Goal: Check status: Check status

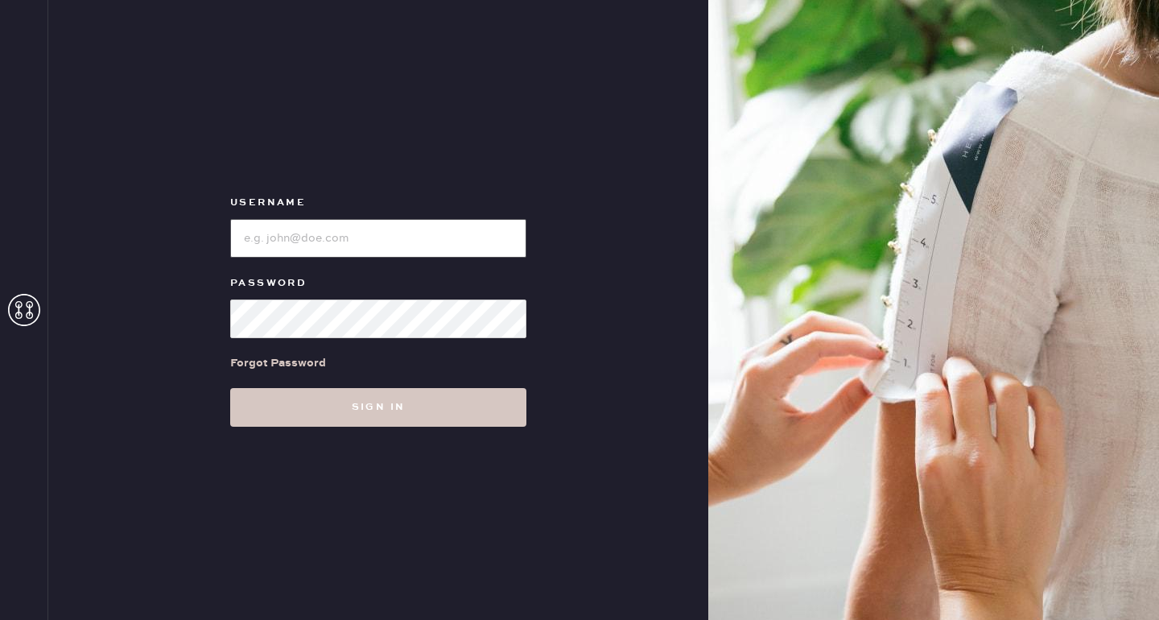
type input "[EMAIL_ADDRESS][DOMAIN_NAME]"
click at [378, 407] on button "Sign in" at bounding box center [378, 407] width 296 height 39
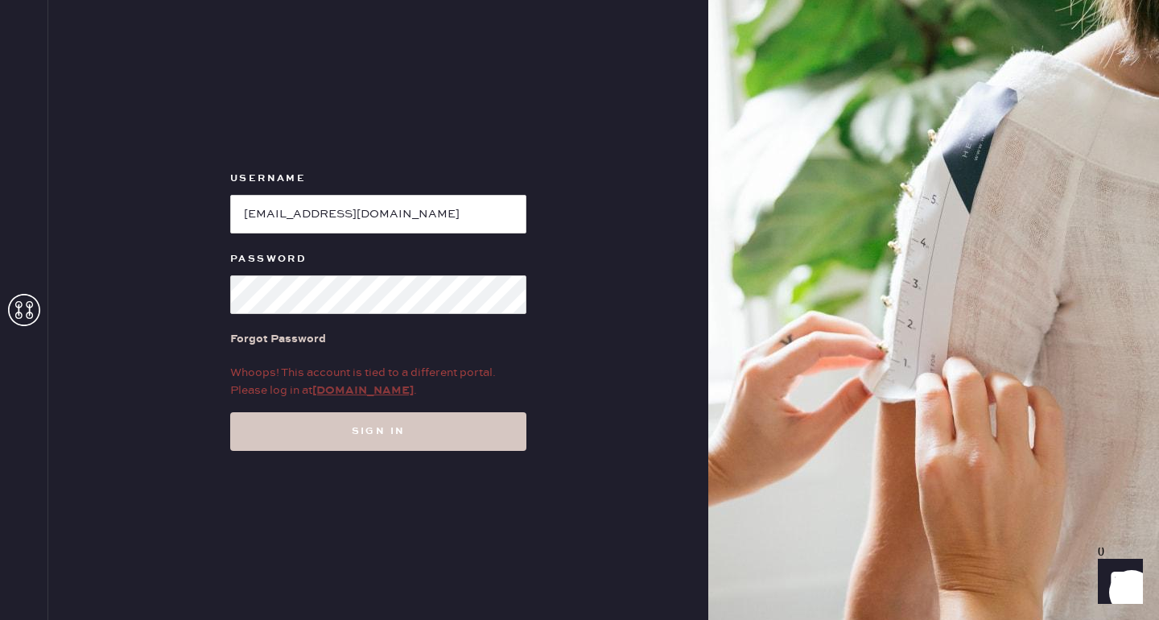
click at [374, 391] on link "my.hemster.co" at bounding box center [362, 390] width 101 height 14
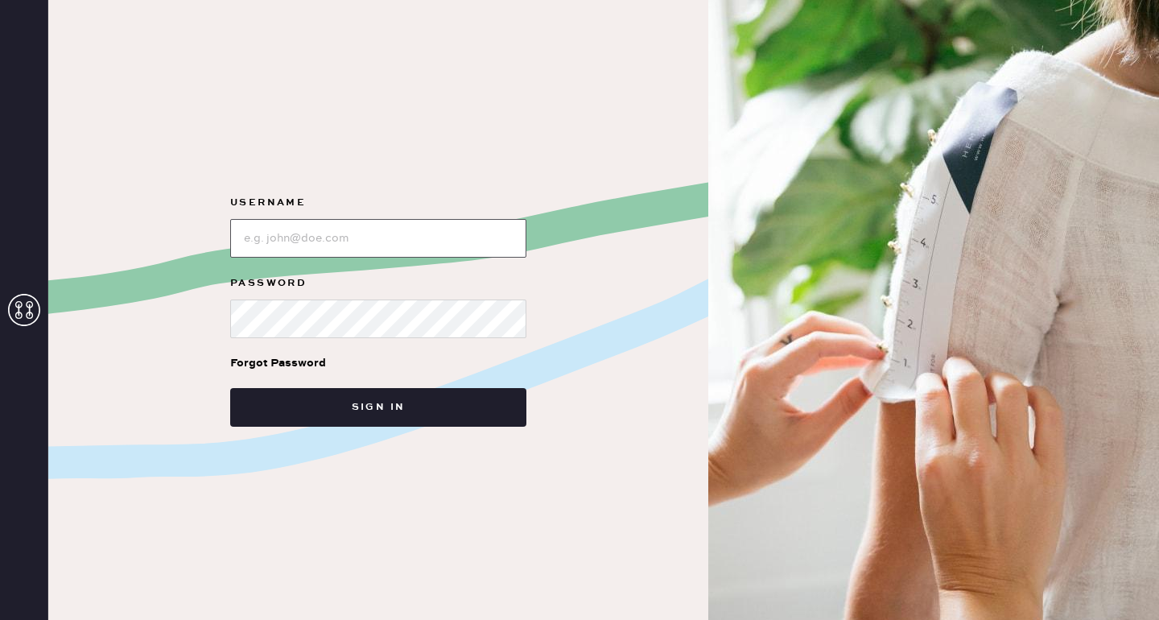
type input "[EMAIL_ADDRESS][DOMAIN_NAME]"
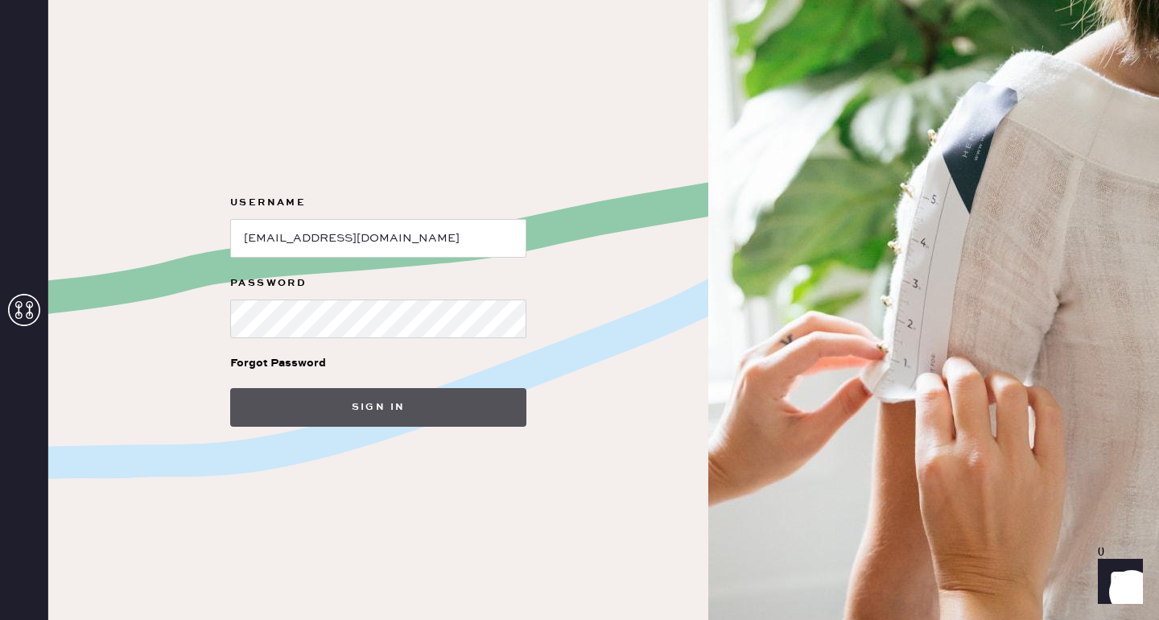
click at [367, 419] on button "Sign in" at bounding box center [378, 407] width 296 height 39
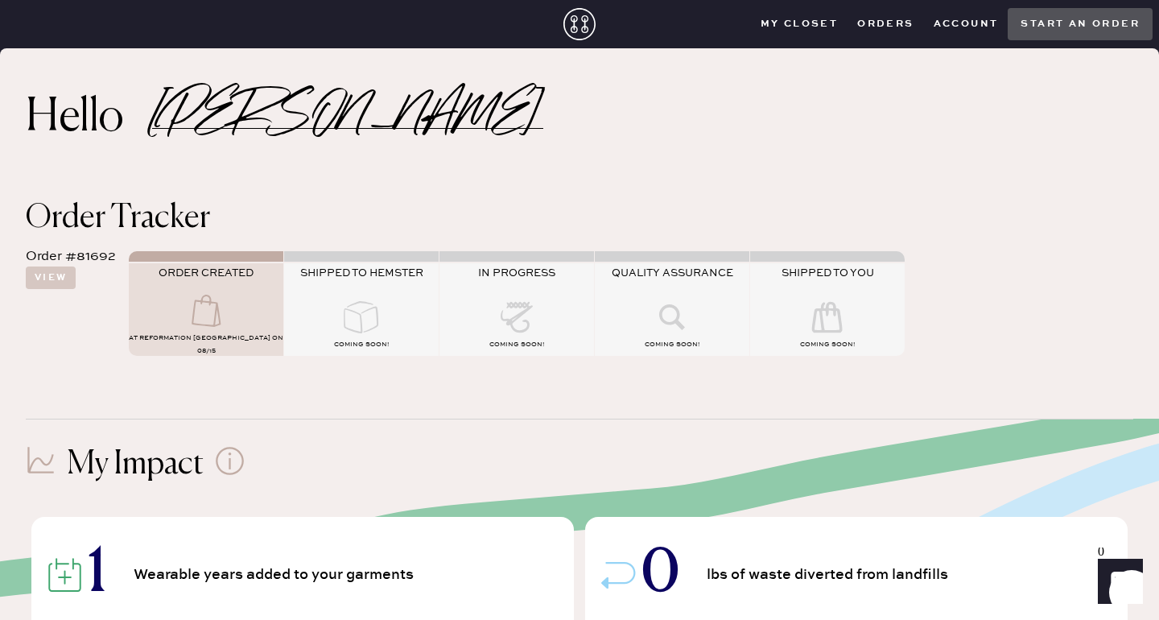
click at [359, 312] on icon at bounding box center [361, 317] width 64 height 32
click at [227, 295] on icon at bounding box center [206, 311] width 64 height 32
click at [211, 362] on div "Order #81692 View ORDER CREATED AT Reformation [GEOGRAPHIC_DATA] on 08/15 SHIPP…" at bounding box center [580, 300] width 1108 height 133
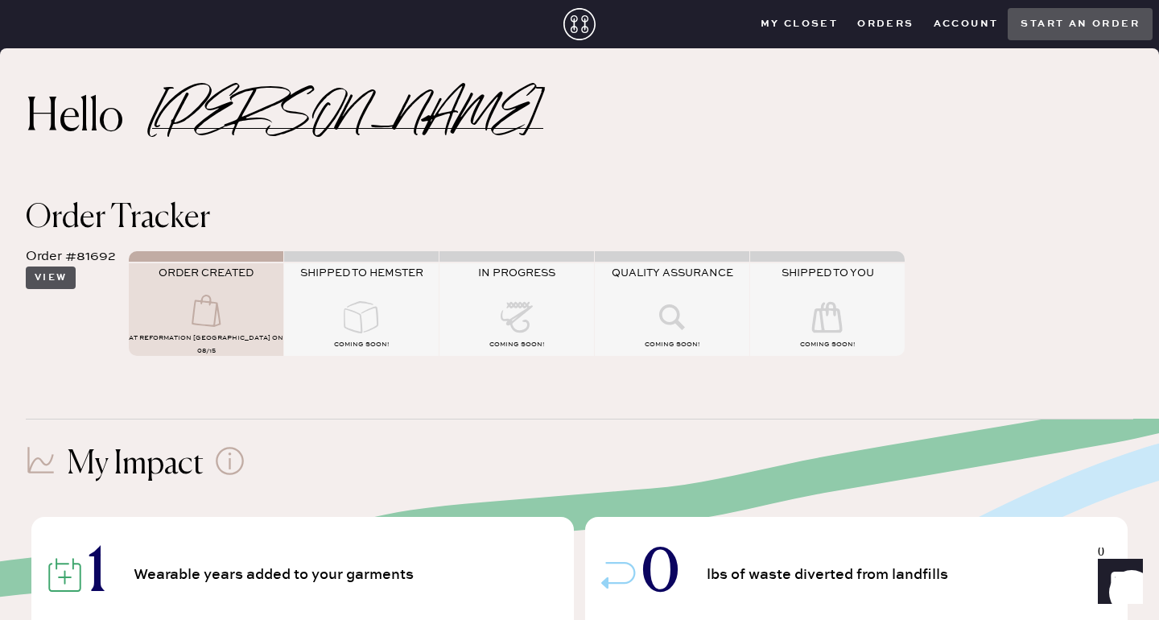
click at [66, 275] on button "View" at bounding box center [51, 277] width 50 height 23
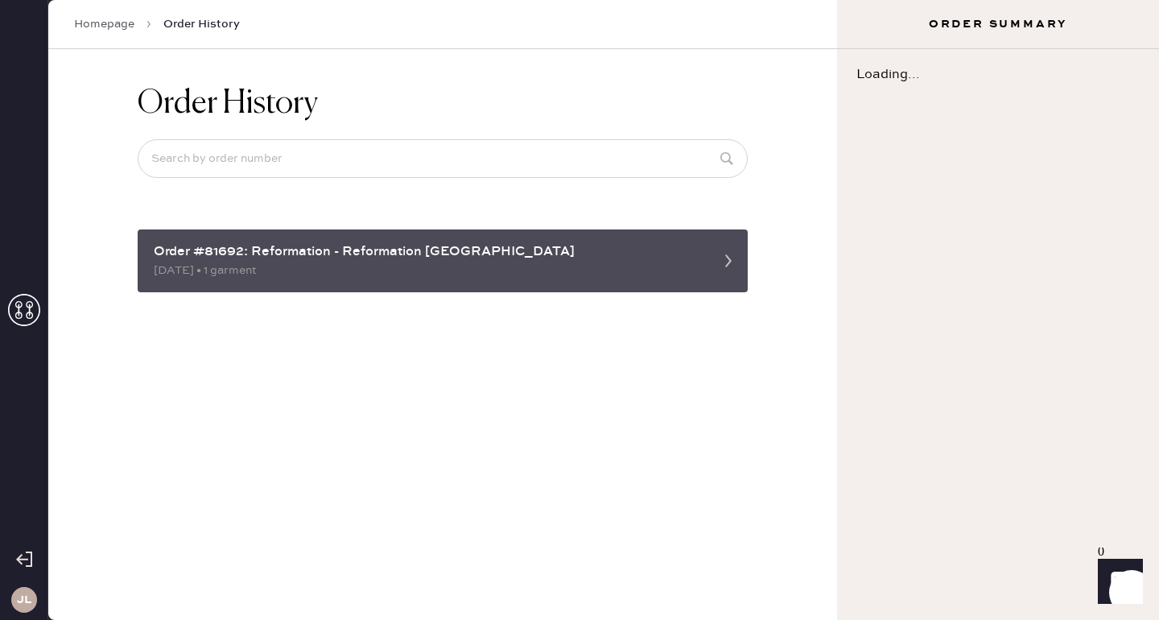
click at [307, 261] on div "Order #81692: Reformation - Reformation [GEOGRAPHIC_DATA]" at bounding box center [428, 251] width 549 height 19
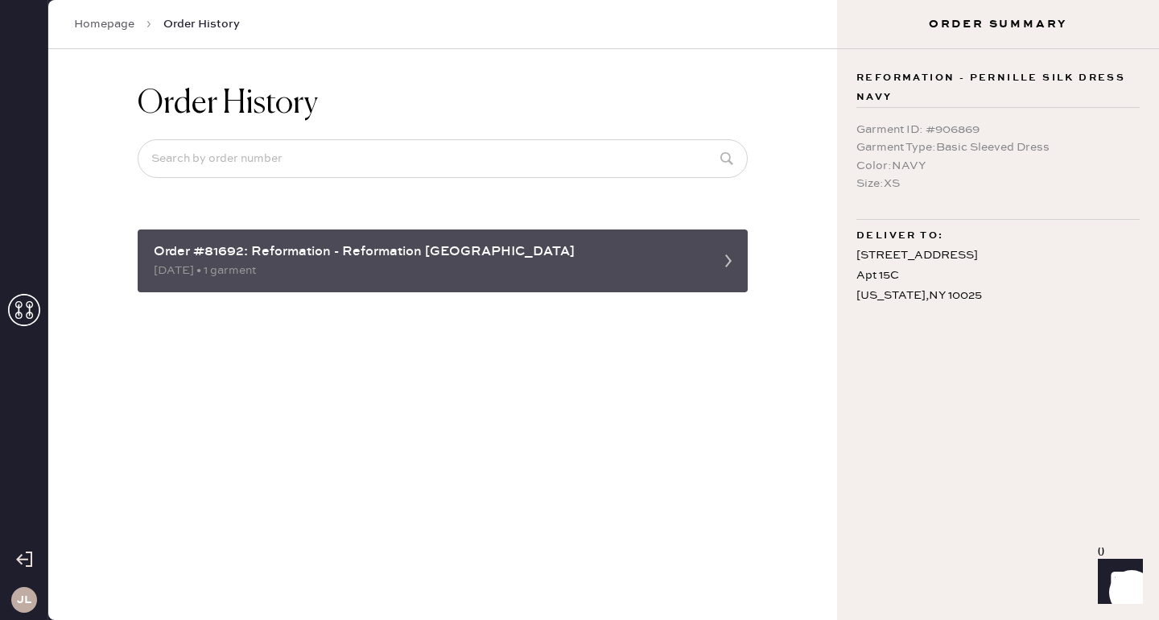
click at [742, 262] on icon at bounding box center [729, 261] width 32 height 32
